Goal: Task Accomplishment & Management: Complete application form

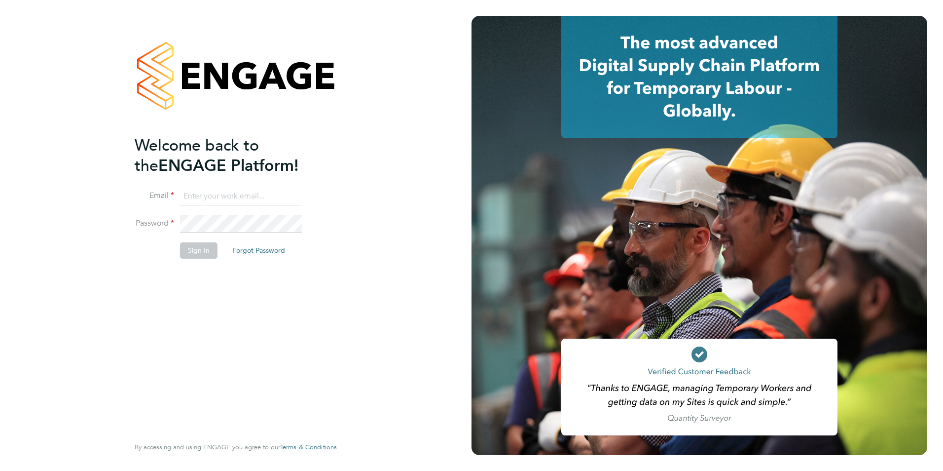
type input "[EMAIL_ADDRESS][DOMAIN_NAME]"
drag, startPoint x: 194, startPoint y: 255, endPoint x: 211, endPoint y: 258, distance: 16.6
click at [194, 255] on button "Sign In" at bounding box center [198, 250] width 37 height 16
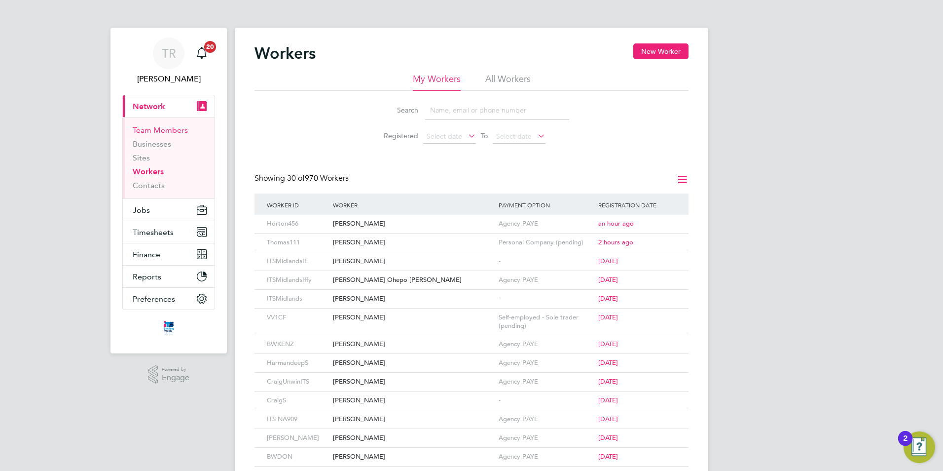
click at [160, 131] on link "Team Members" at bounding box center [160, 129] width 55 height 9
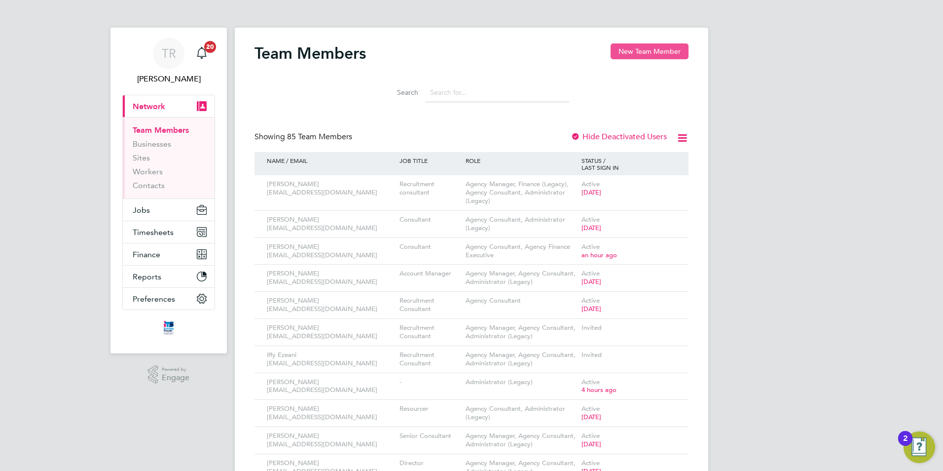
click at [639, 56] on button "New Team Member" at bounding box center [650, 51] width 78 height 16
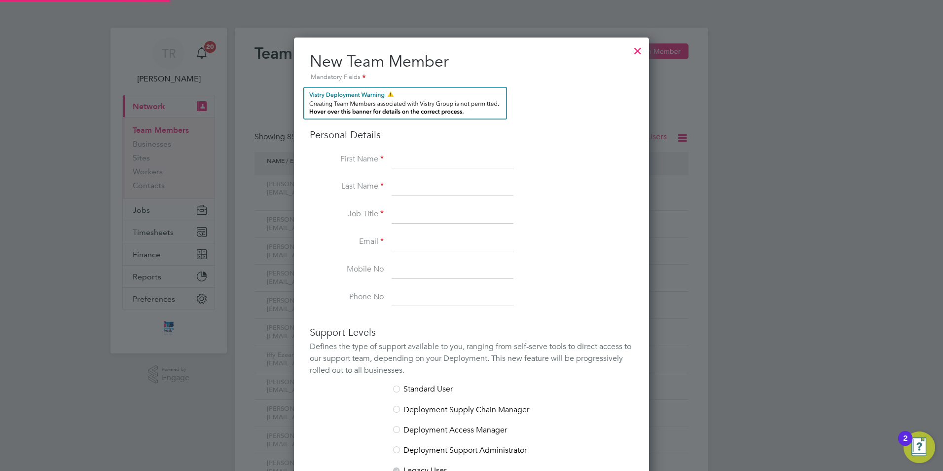
scroll to position [629, 356]
click at [430, 161] on input at bounding box center [453, 160] width 122 height 18
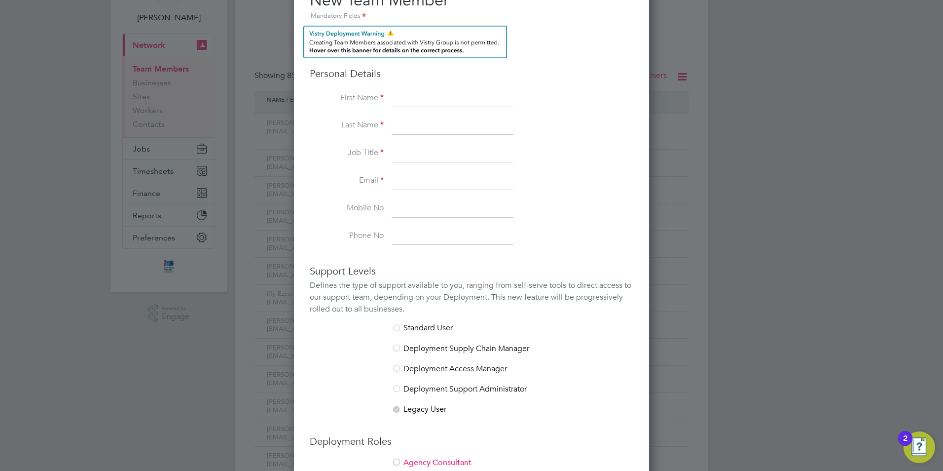
scroll to position [0, 0]
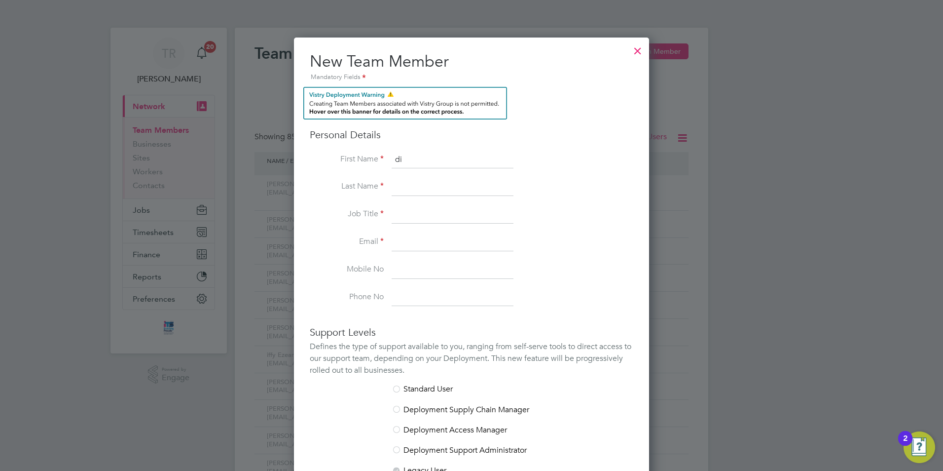
type input "d"
type input "[PERSON_NAME]"
click at [472, 189] on input at bounding box center [453, 187] width 122 height 18
type input "[PERSON_NAME]"
click at [472, 213] on input at bounding box center [453, 215] width 122 height 18
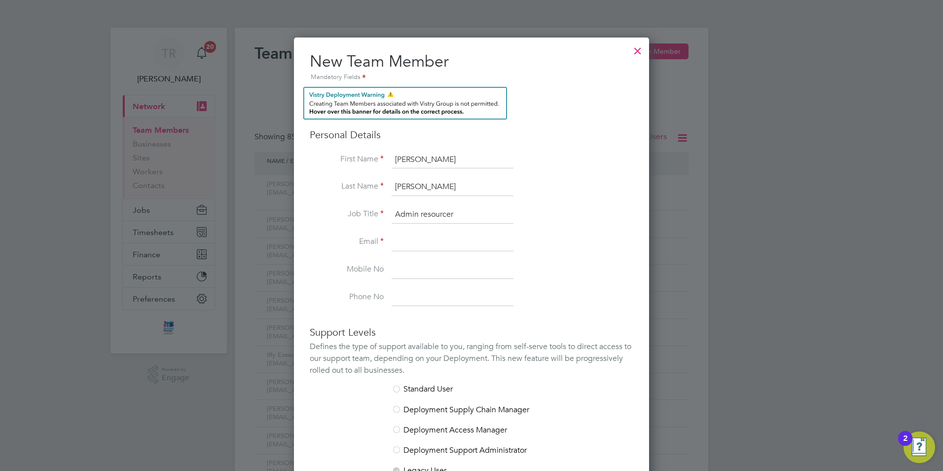
type input "Admin resourcer"
drag, startPoint x: 422, startPoint y: 244, endPoint x: 438, endPoint y: 244, distance: 15.8
click at [431, 244] on input at bounding box center [453, 242] width 122 height 18
type input "[EMAIL_ADDRESS][DOMAIN_NAME]"
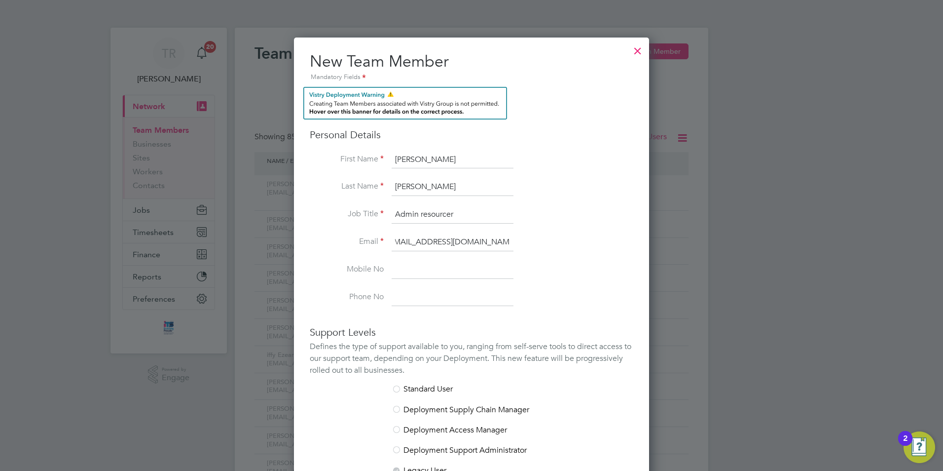
click at [438, 269] on input at bounding box center [453, 270] width 122 height 18
type input "07425303897"
click at [436, 304] on input at bounding box center [453, 298] width 122 height 18
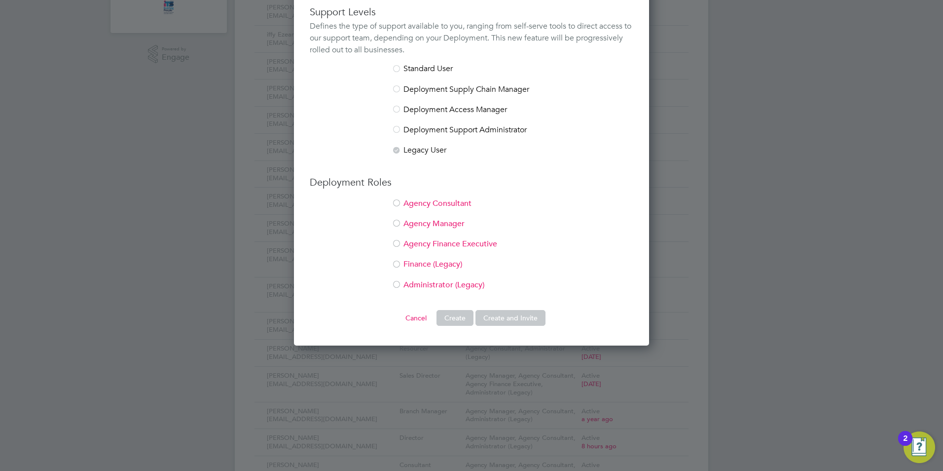
scroll to position [333, 0]
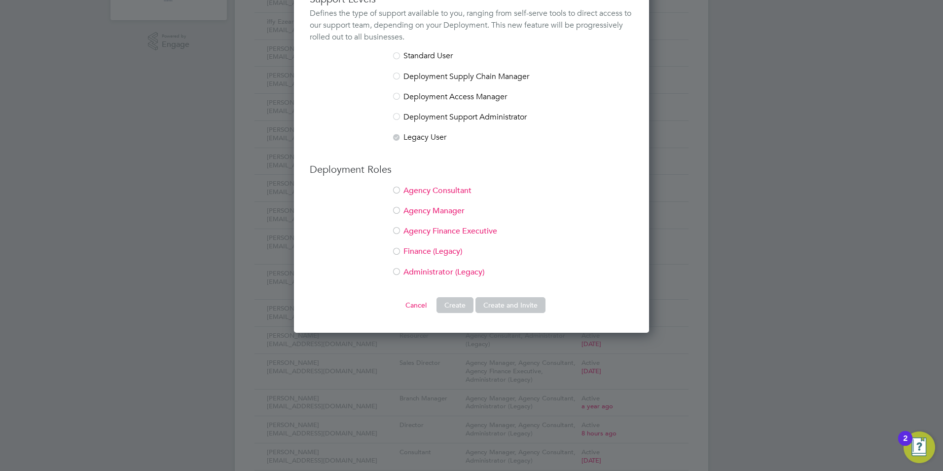
type input "01278 553000"
click at [397, 188] on div at bounding box center [397, 191] width 10 height 10
click at [512, 309] on button "Create and Invite" at bounding box center [510, 305] width 70 height 16
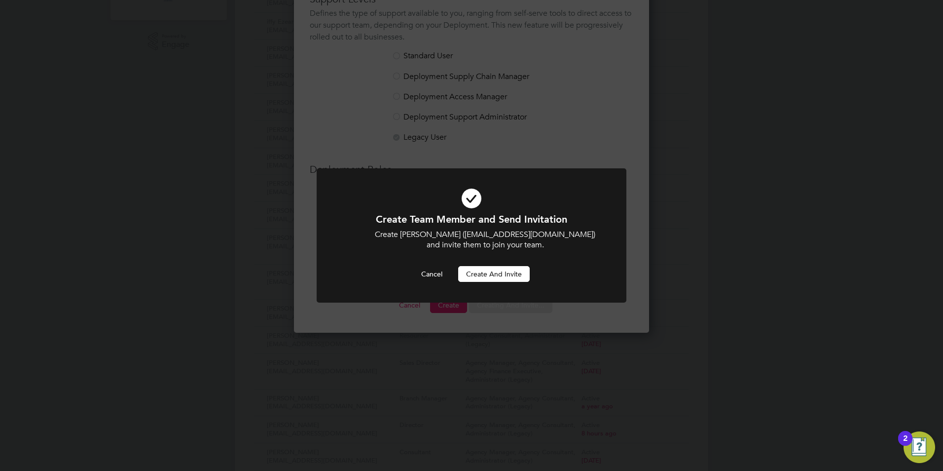
scroll to position [587, 356]
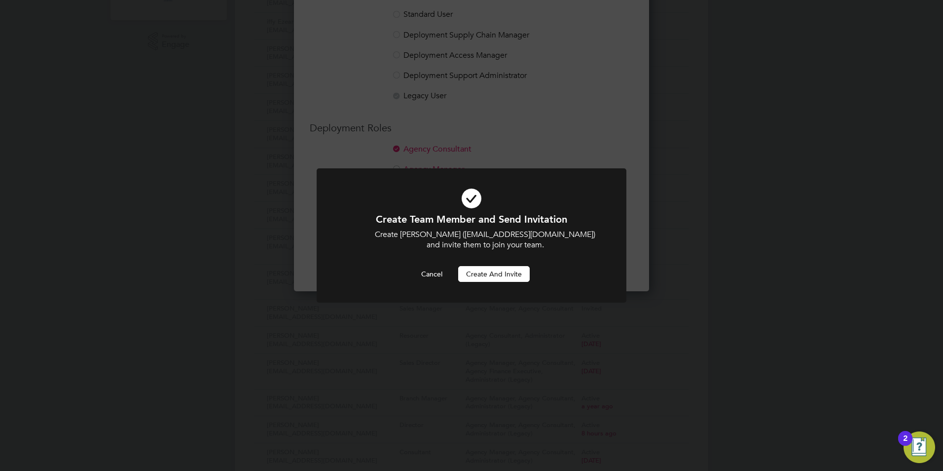
click at [504, 274] on button "Create and invite" at bounding box center [494, 274] width 72 height 16
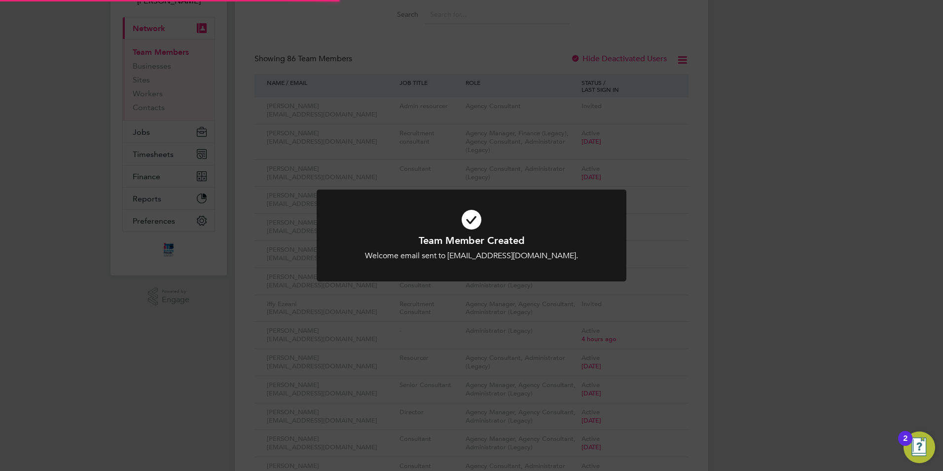
scroll to position [0, 0]
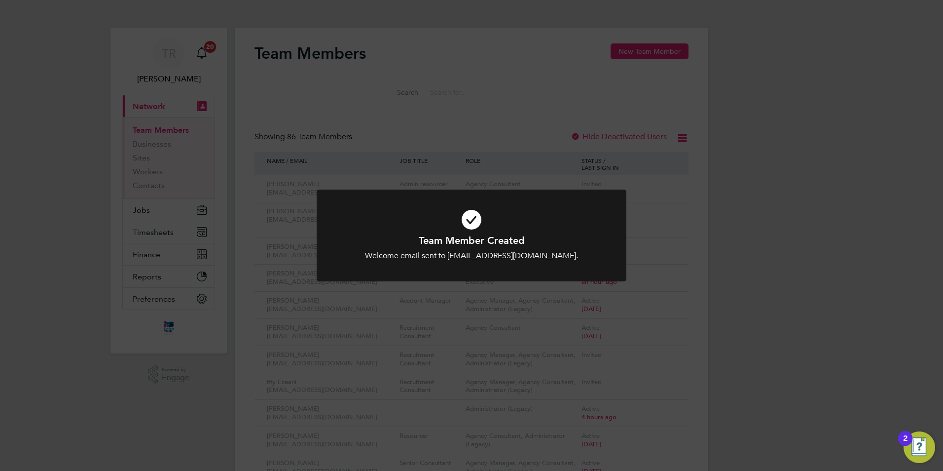
click at [514, 248] on div "Team Member Created Welcome email sent to [EMAIL_ADDRESS][DOMAIN_NAME]. Cancel …" at bounding box center [471, 247] width 256 height 27
